Goal: Navigation & Orientation: Find specific page/section

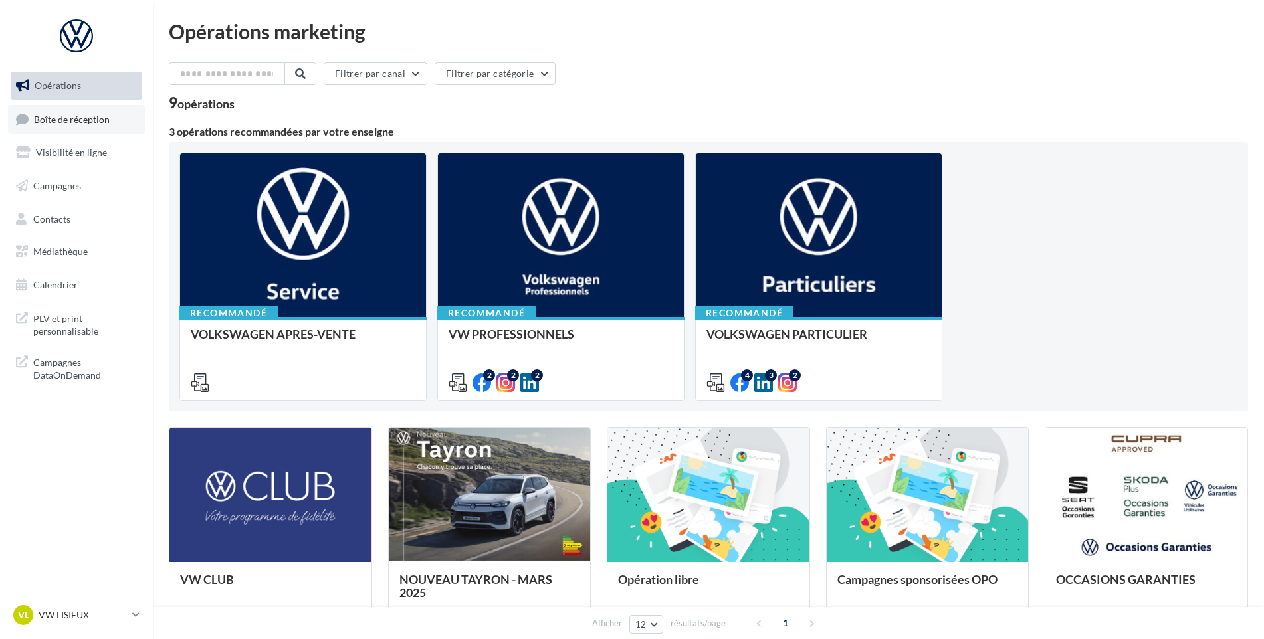
click at [76, 128] on link "Boîte de réception" at bounding box center [76, 119] width 137 height 29
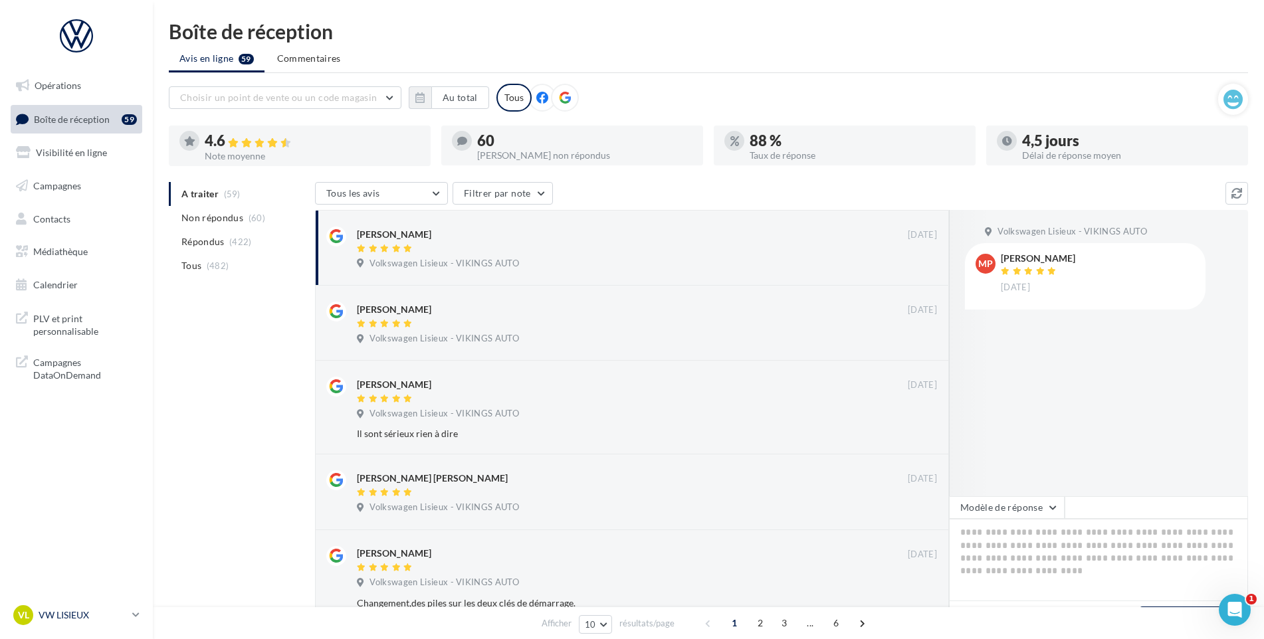
click at [83, 611] on p "VW LISIEUX" at bounding box center [83, 615] width 88 height 13
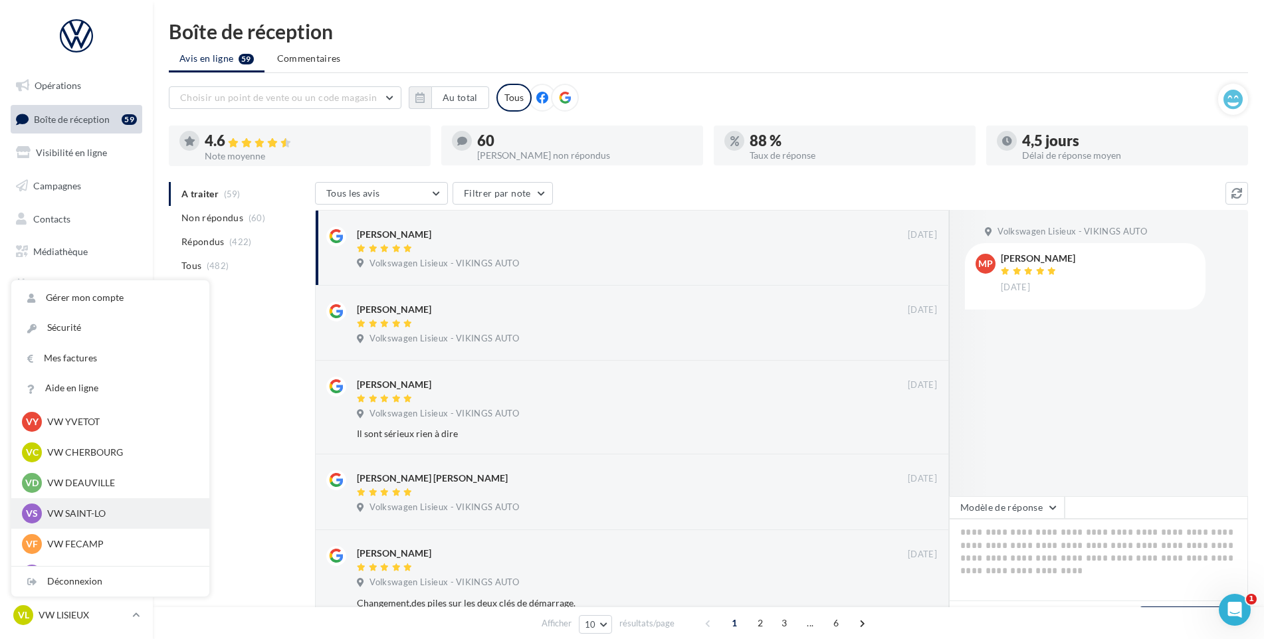
scroll to position [66, 0]
click at [106, 474] on div "VD VW DEAUVILLE vw-touq-vau" at bounding box center [110, 484] width 177 height 20
